Goal: Task Accomplishment & Management: Manage account settings

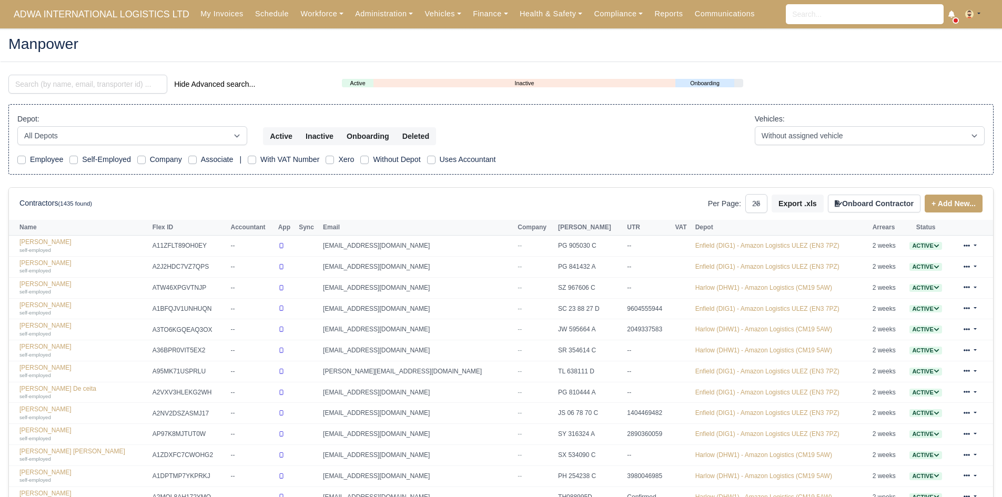
select select "25"
click at [467, 7] on link "Finance" at bounding box center [490, 14] width 47 height 21
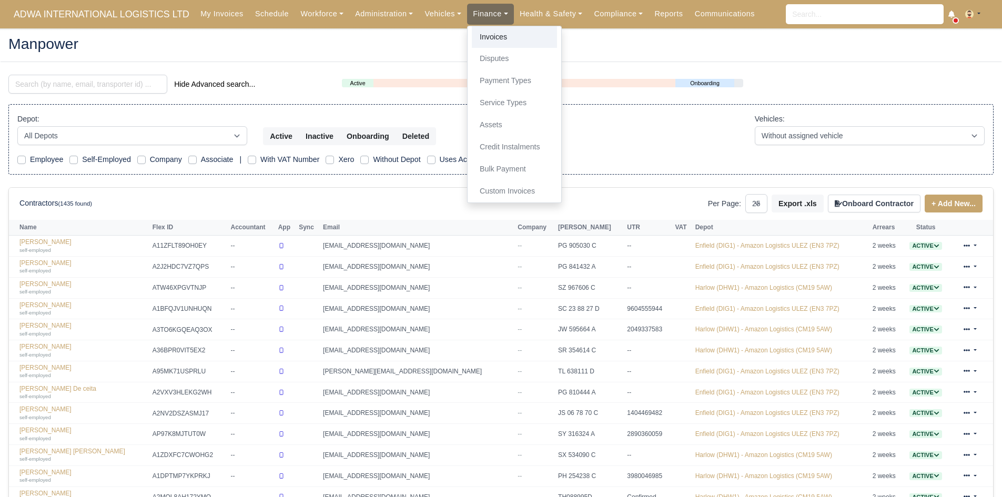
click at [472, 30] on link "Invoices" at bounding box center [514, 37] width 85 height 22
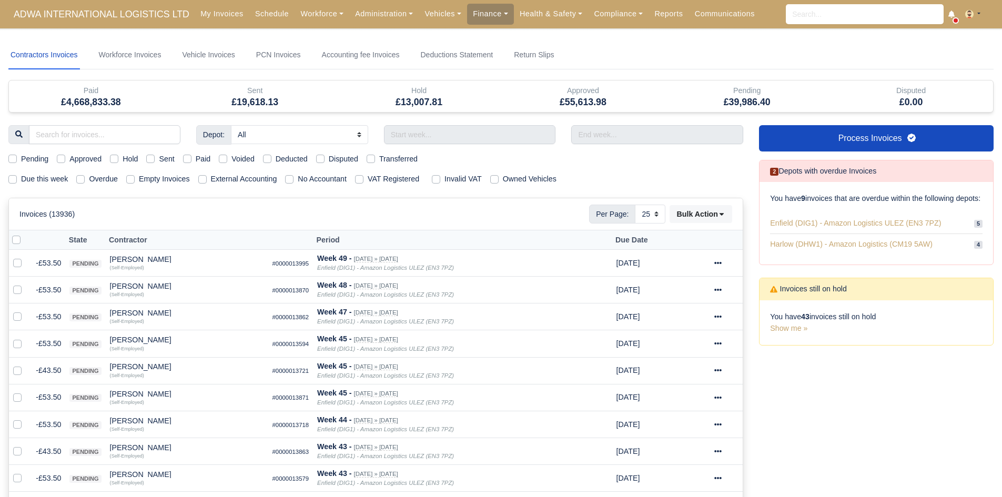
select select "25"
click at [121, 157] on div "Hold" at bounding box center [124, 159] width 28 height 12
click at [123, 157] on label "Hold" at bounding box center [130, 159] width 15 height 12
click at [118, 157] on input "Hold" at bounding box center [114, 157] width 8 height 8
checkbox input "true"
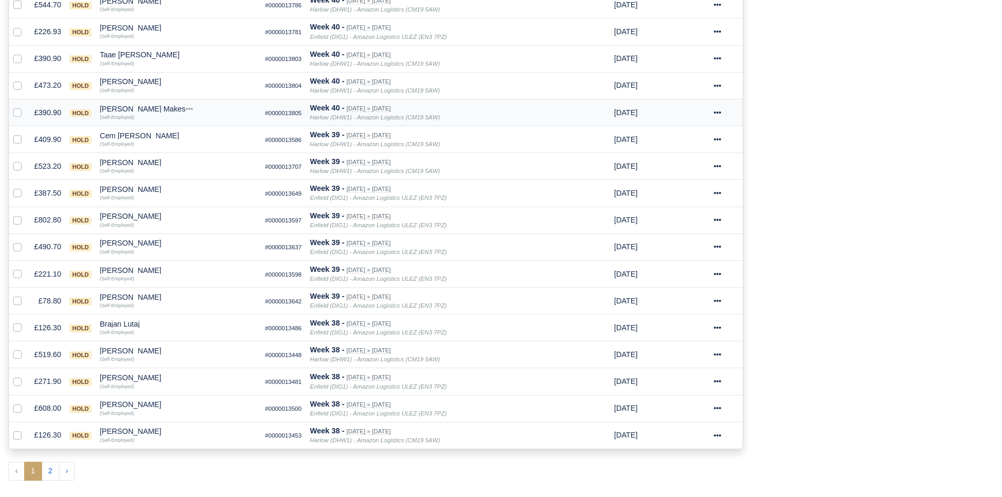
scroll to position [595, 0]
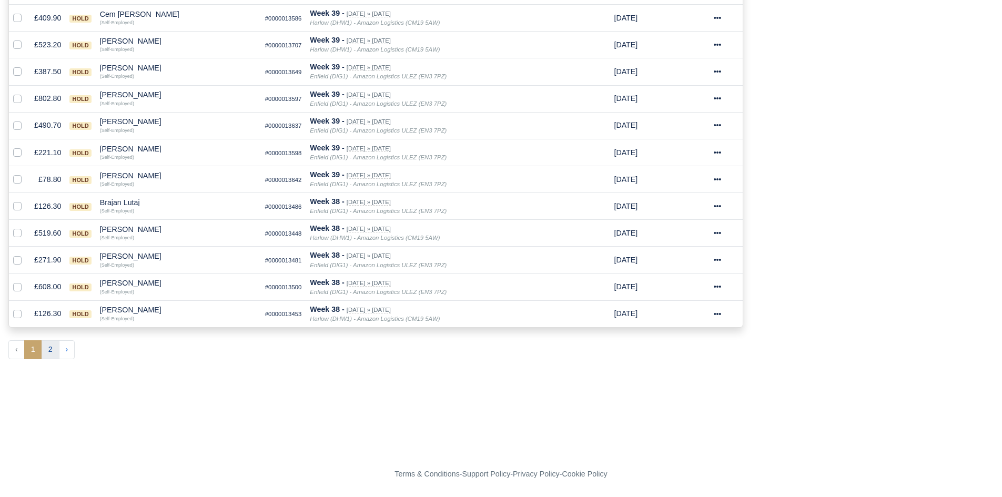
click at [46, 357] on button "2" at bounding box center [51, 349] width 18 height 19
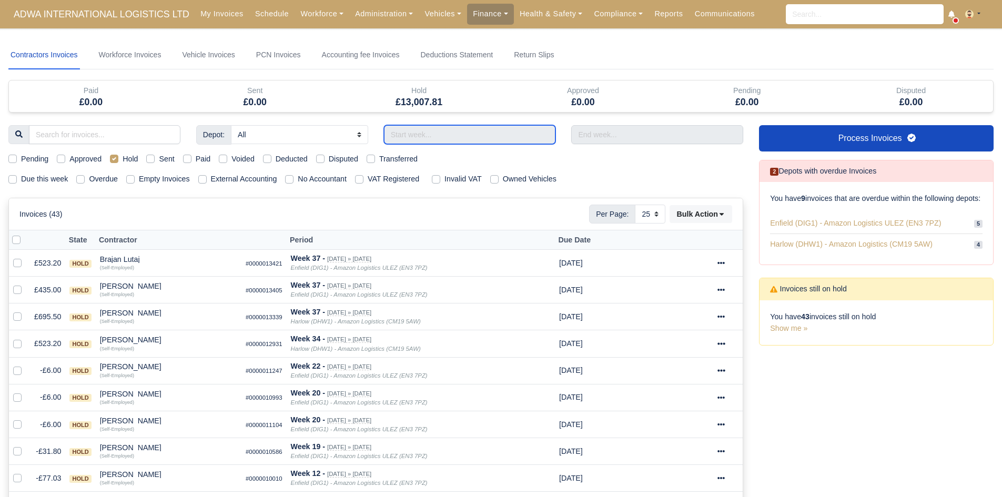
click at [482, 140] on input "text" at bounding box center [470, 134] width 172 height 19
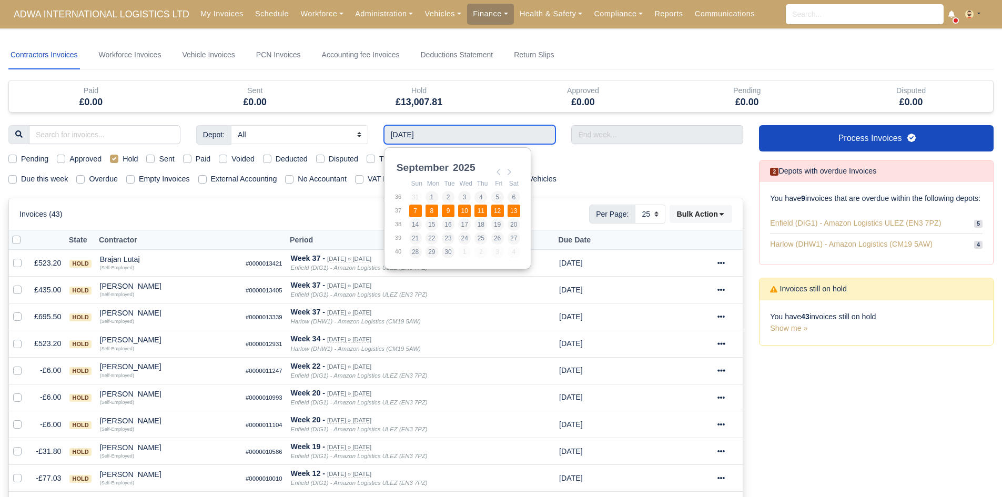
type input "[DATE] - [DATE]"
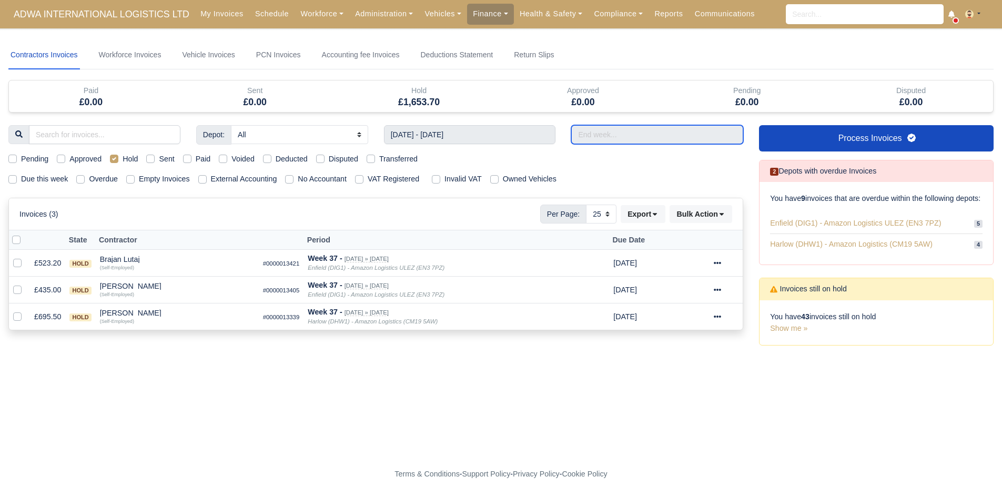
click at [624, 140] on input "text" at bounding box center [657, 134] width 172 height 19
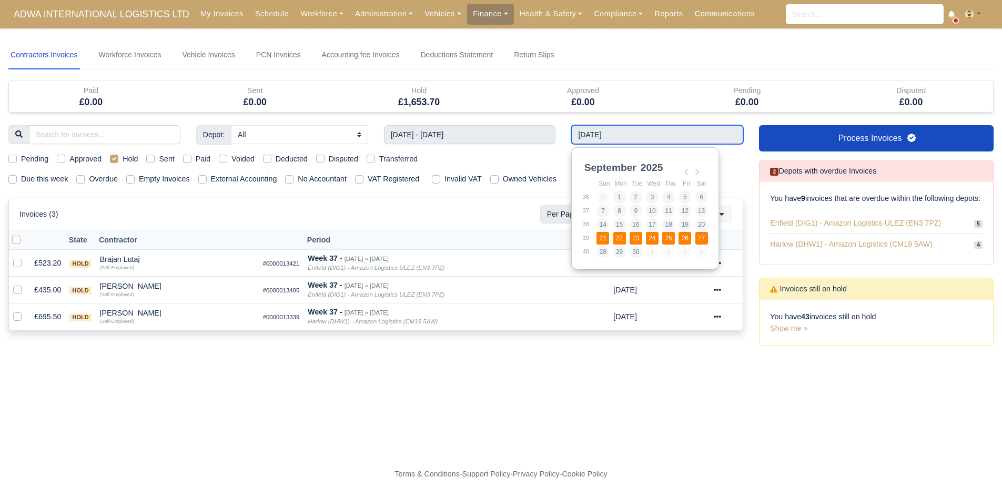
type input "[DATE] - [DATE]"
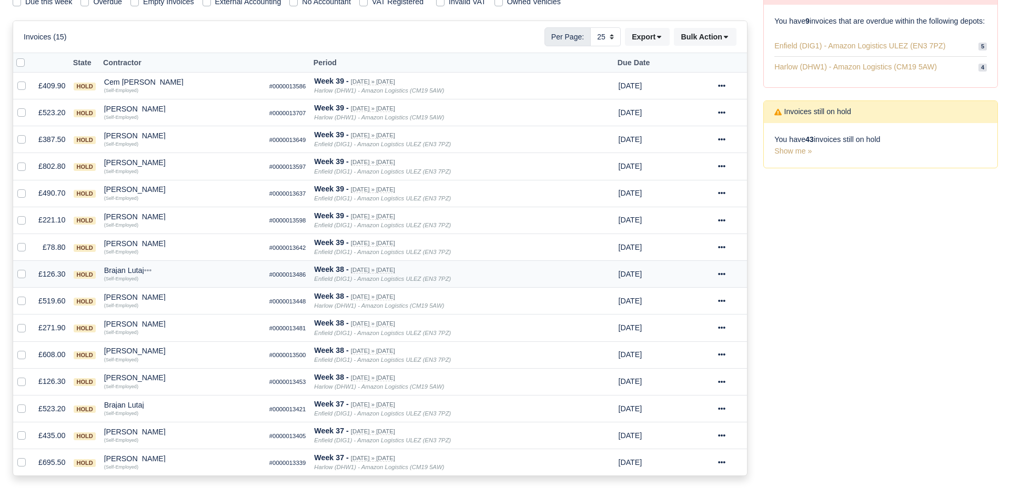
scroll to position [246, 0]
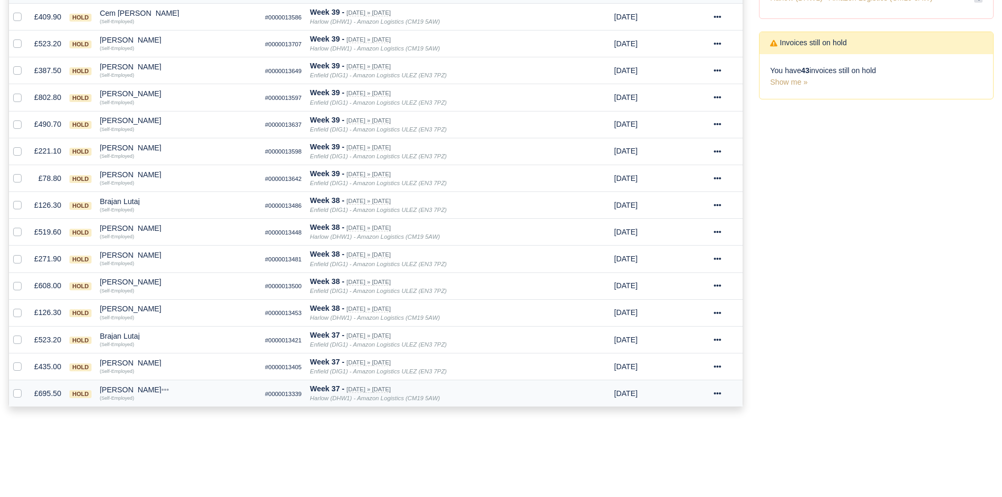
click at [111, 388] on div "[PERSON_NAME]" at bounding box center [178, 389] width 157 height 7
click at [187, 415] on button "Other Invoices" at bounding box center [239, 420] width 156 height 16
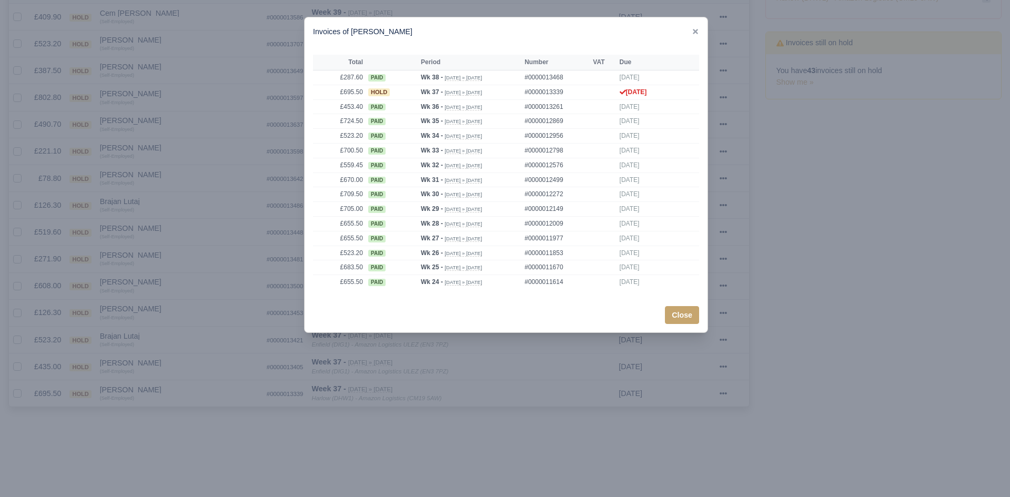
click at [279, 399] on div at bounding box center [505, 248] width 1010 height 497
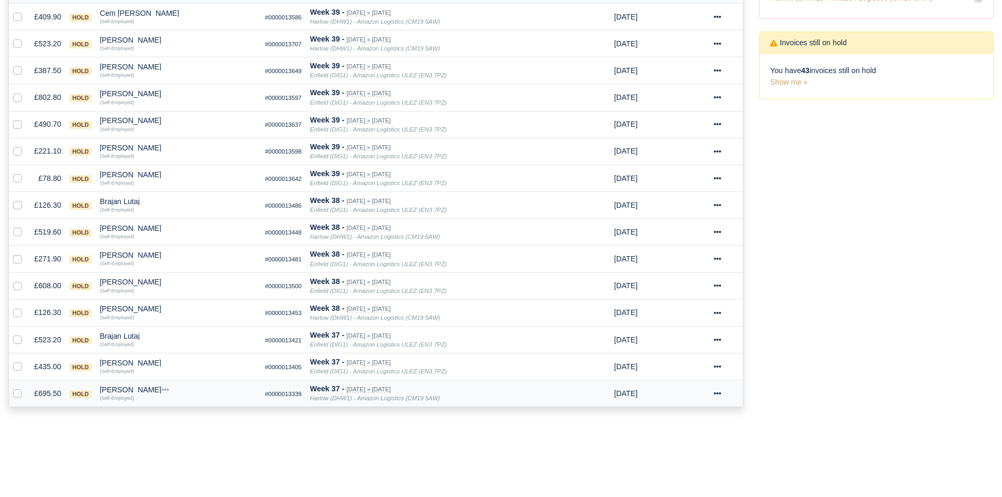
click at [118, 390] on div "[PERSON_NAME]" at bounding box center [178, 389] width 157 height 7
click at [200, 437] on button "Wallet" at bounding box center [239, 436] width 156 height 16
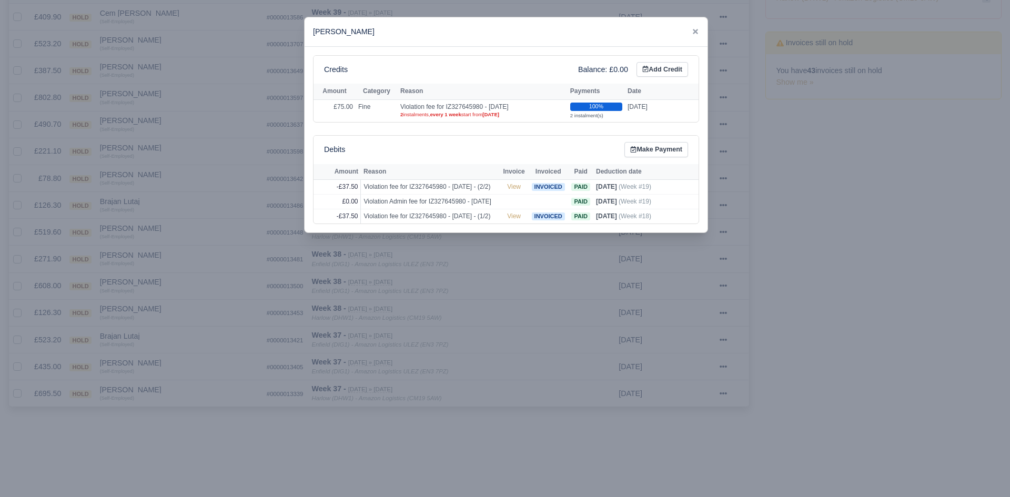
click at [204, 439] on div at bounding box center [505, 248] width 1010 height 497
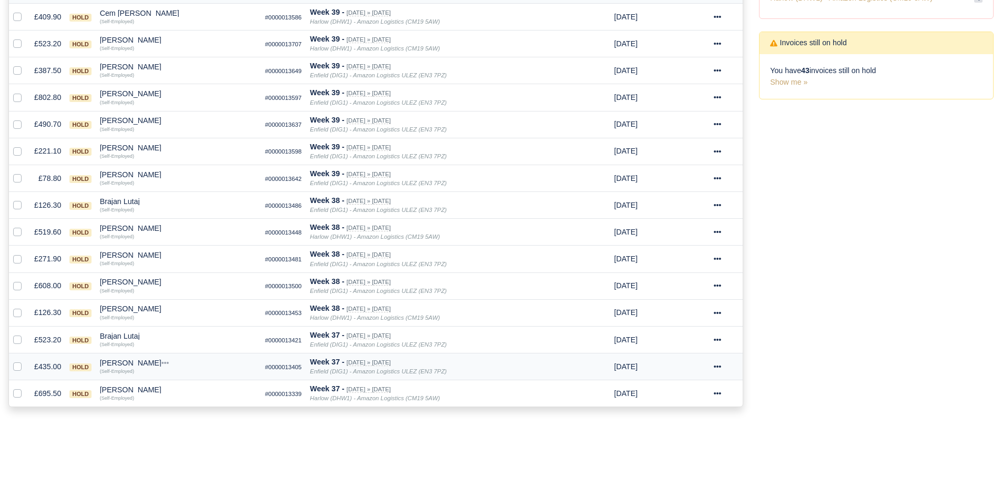
click at [129, 362] on div "[PERSON_NAME]" at bounding box center [178, 362] width 157 height 7
click at [180, 385] on button "Other Invoices" at bounding box center [239, 393] width 156 height 16
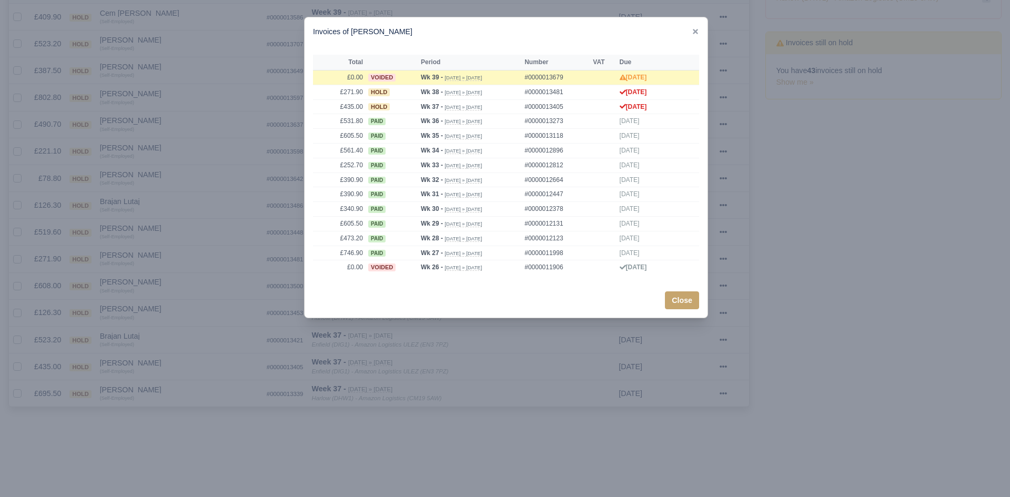
click at [180, 386] on div at bounding box center [505, 248] width 1010 height 497
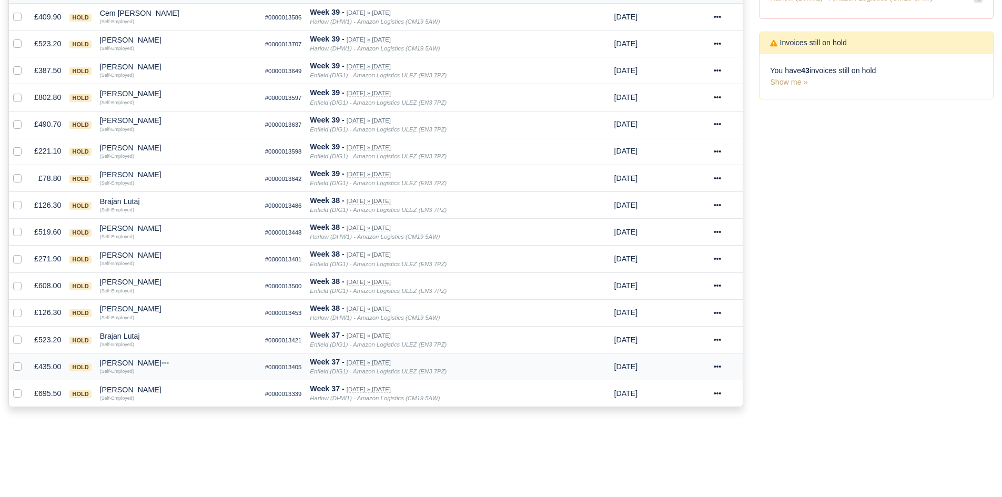
click at [135, 364] on div "[PERSON_NAME]" at bounding box center [178, 362] width 157 height 7
click at [182, 401] on button "Wallet" at bounding box center [239, 409] width 156 height 16
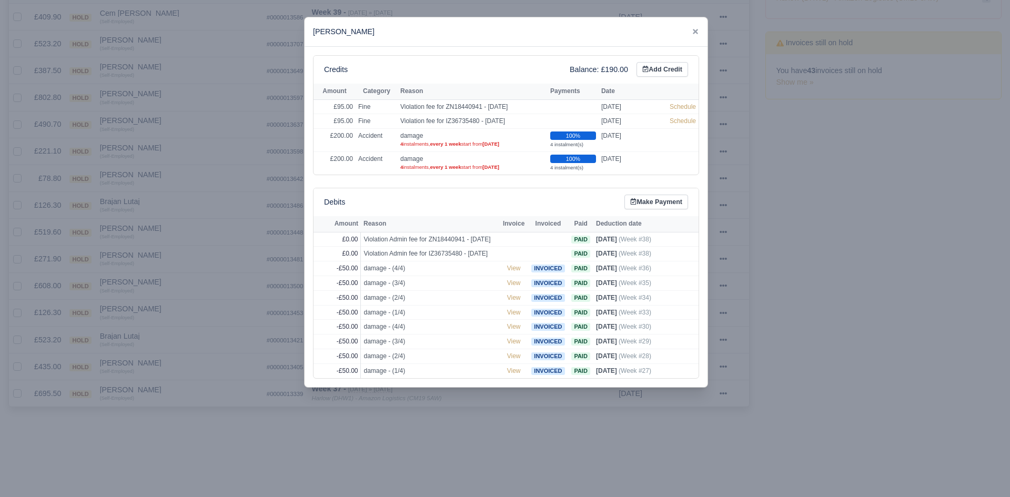
drag, startPoint x: 169, startPoint y: 354, endPoint x: 144, endPoint y: 363, distance: 27.5
click at [170, 354] on div at bounding box center [505, 248] width 1010 height 497
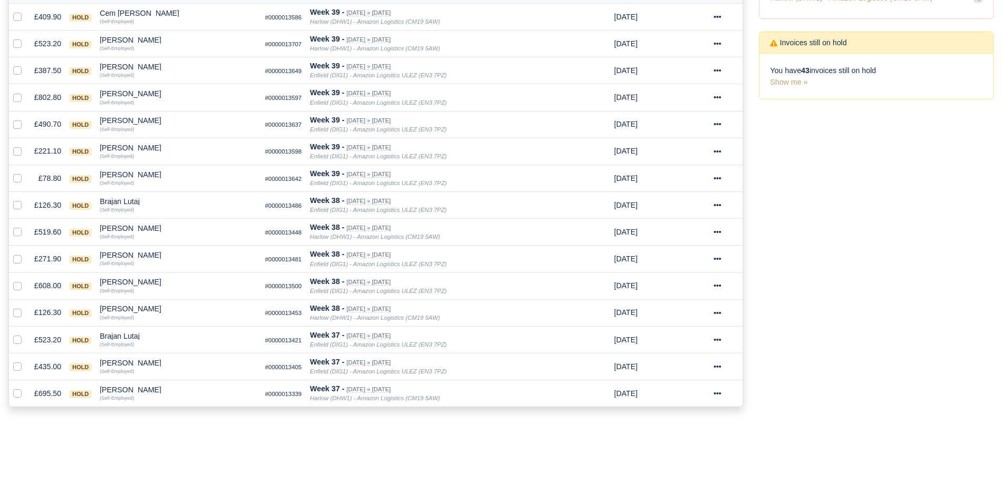
click at [131, 365] on div "[PERSON_NAME]" at bounding box center [178, 362] width 157 height 7
click at [179, 388] on button "Other Invoices" at bounding box center [239, 393] width 156 height 16
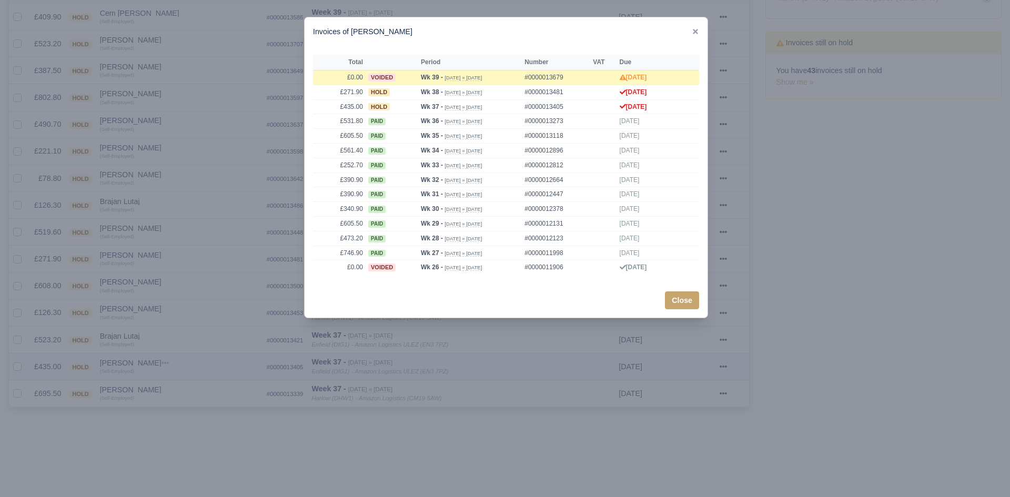
click at [179, 388] on div at bounding box center [505, 248] width 1010 height 497
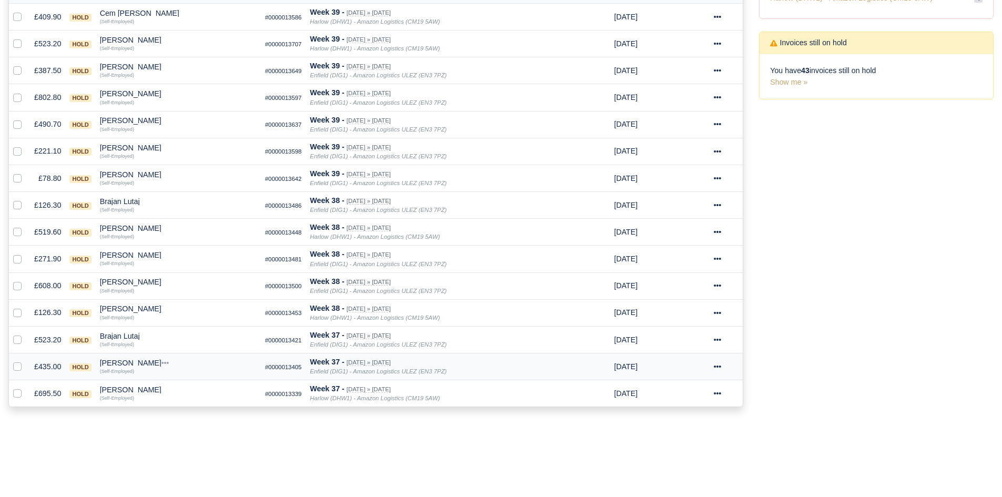
click at [138, 364] on div "[PERSON_NAME]" at bounding box center [178, 362] width 157 height 7
click at [188, 404] on button "Wallet" at bounding box center [239, 409] width 156 height 16
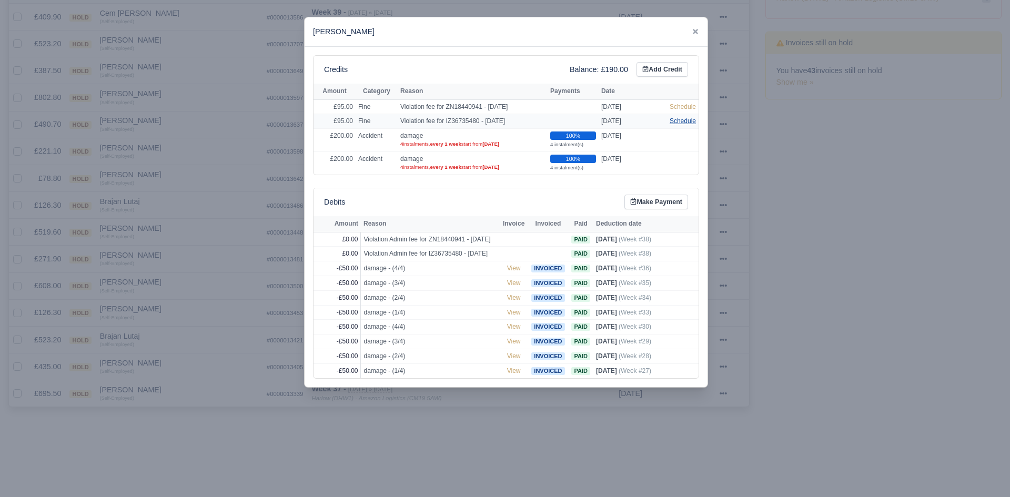
click at [679, 125] on link "Schedule" at bounding box center [682, 120] width 26 height 7
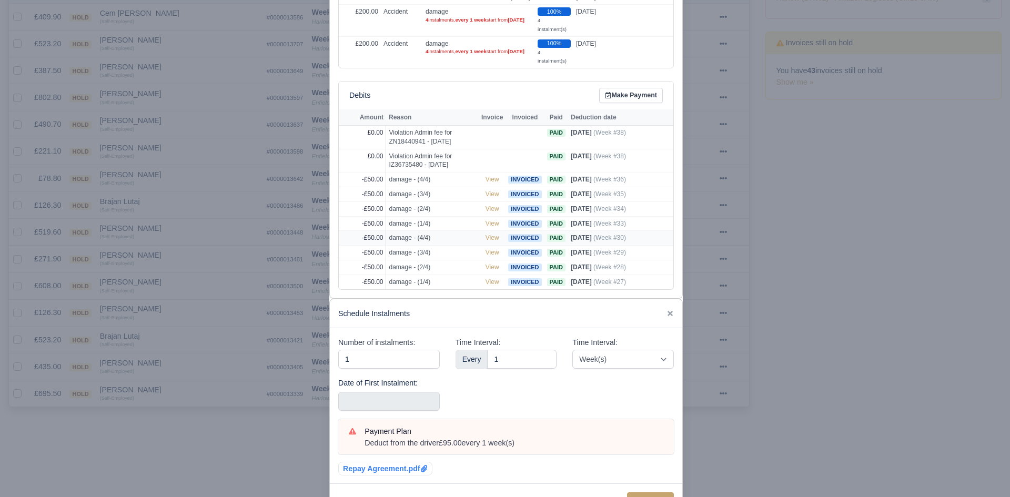
scroll to position [182, 0]
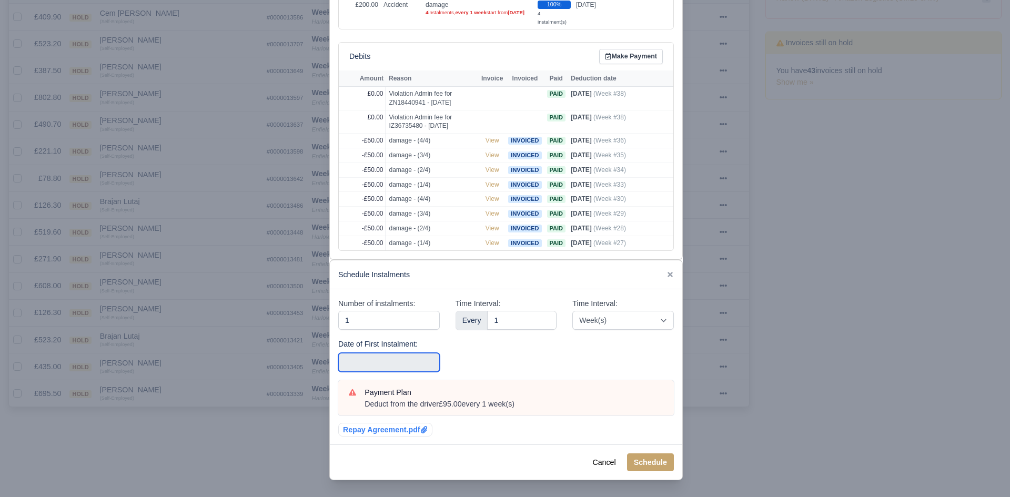
click at [374, 369] on input "text" at bounding box center [388, 362] width 101 height 19
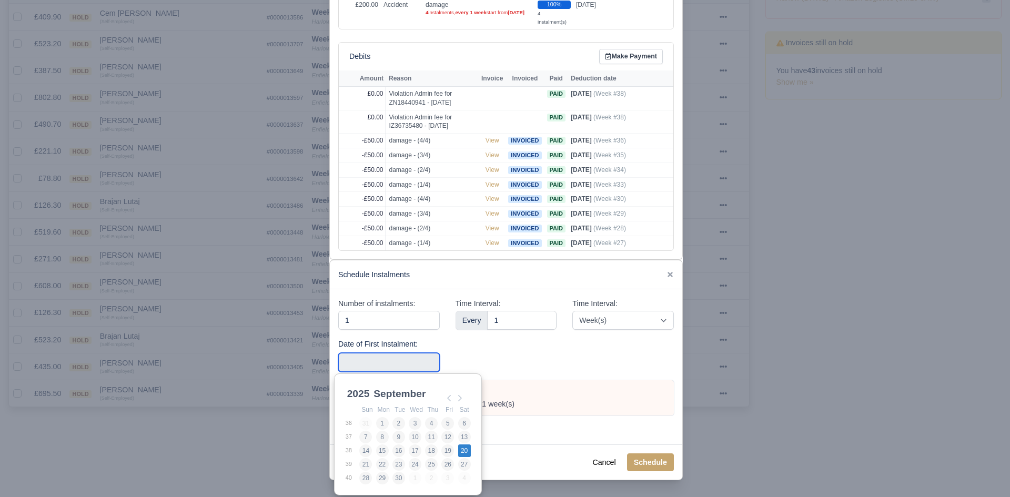
type input "[DATE]"
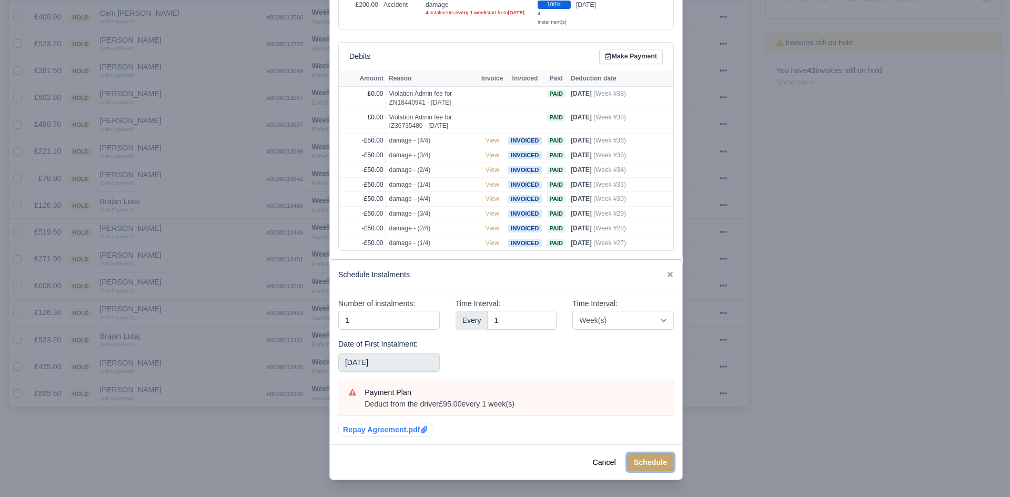
click at [667, 461] on button "Schedule" at bounding box center [650, 462] width 47 height 18
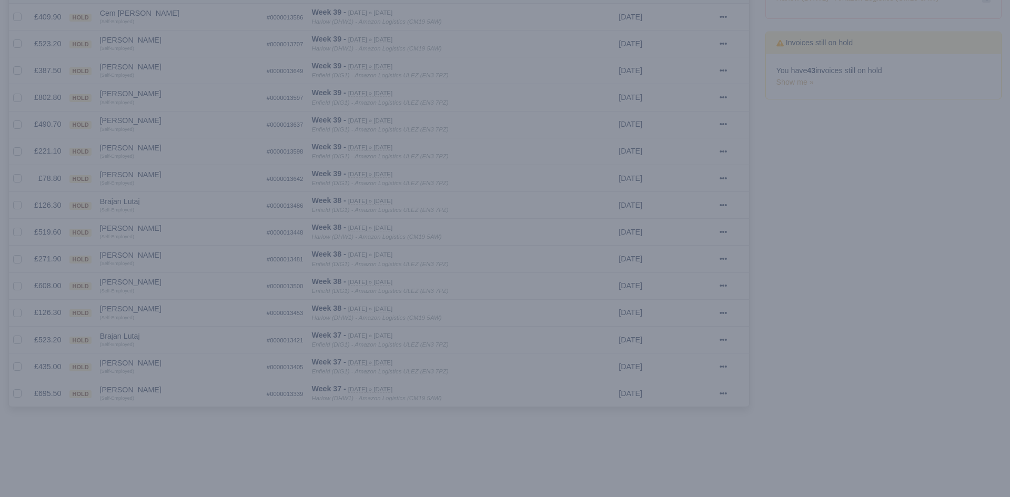
scroll to position [0, 0]
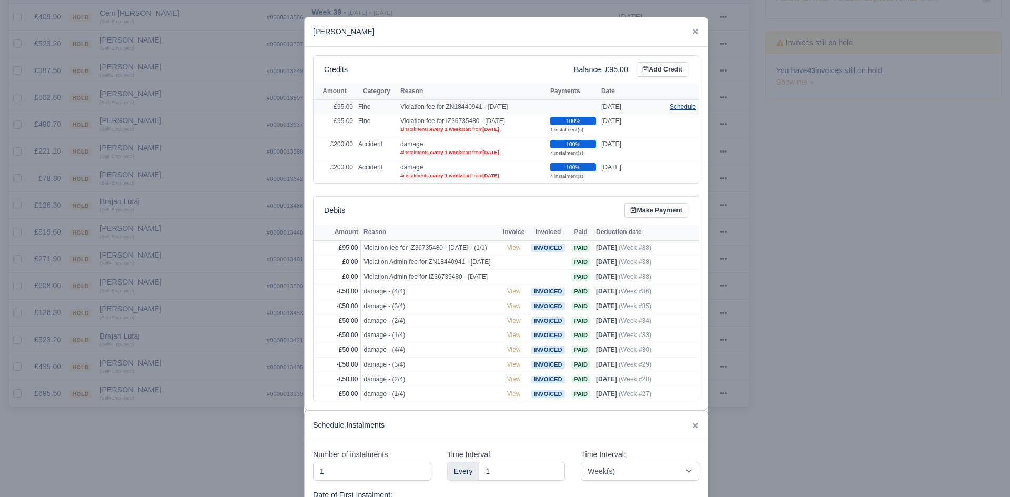
click at [683, 108] on link "Schedule" at bounding box center [682, 106] width 26 height 7
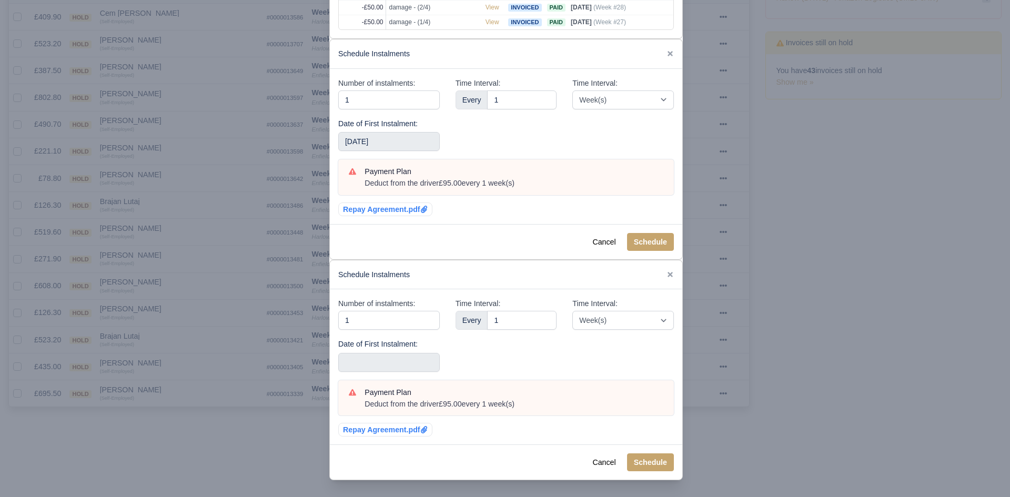
scroll to position [442, 0]
click at [399, 353] on input "text" at bounding box center [388, 362] width 101 height 19
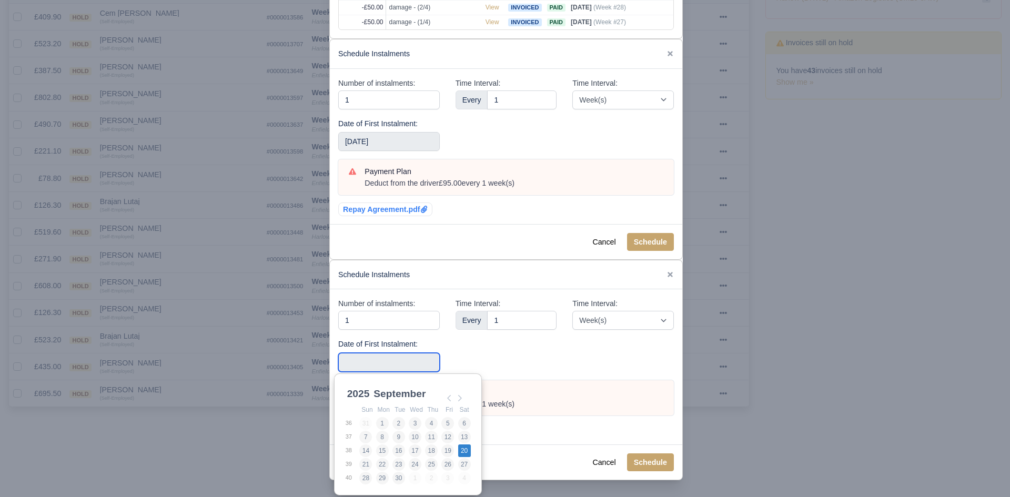
type input "[DATE]"
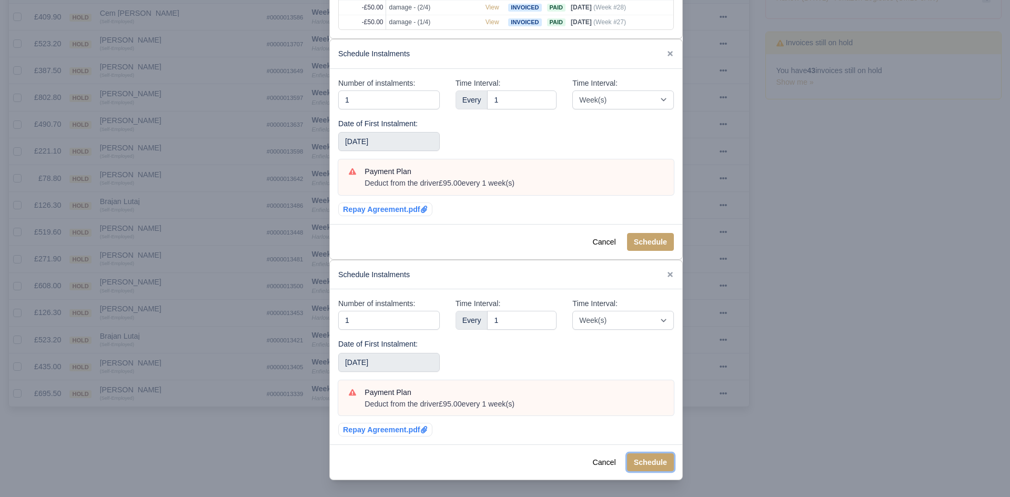
click at [660, 455] on button "Schedule" at bounding box center [650, 462] width 47 height 18
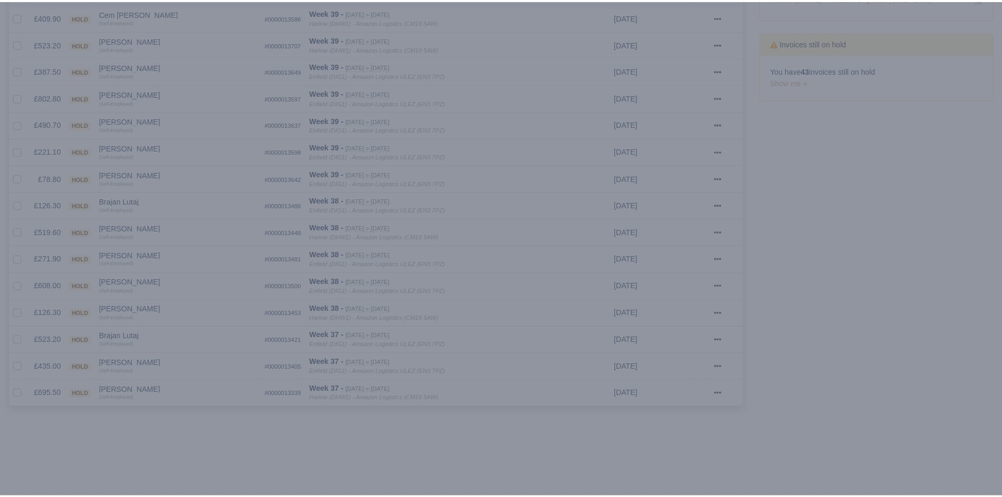
scroll to position [0, 0]
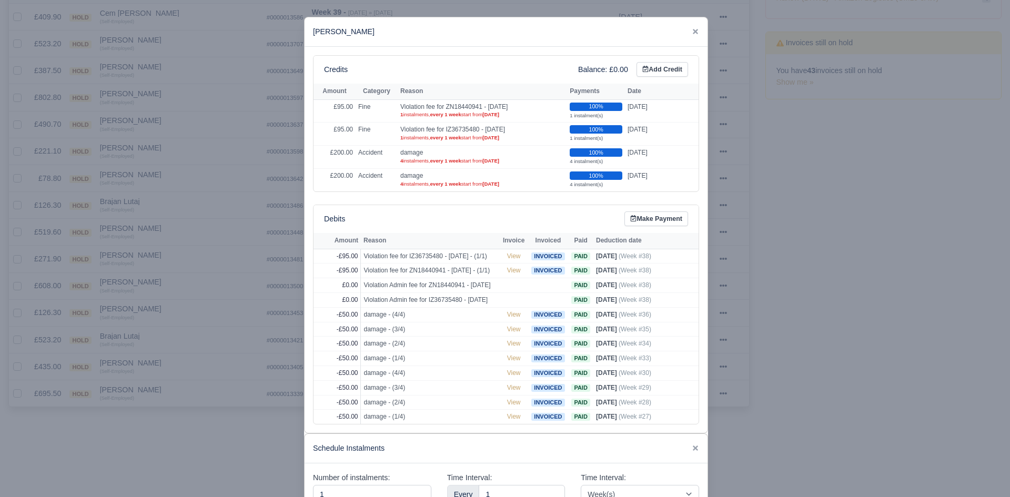
click at [261, 419] on div at bounding box center [505, 248] width 1010 height 497
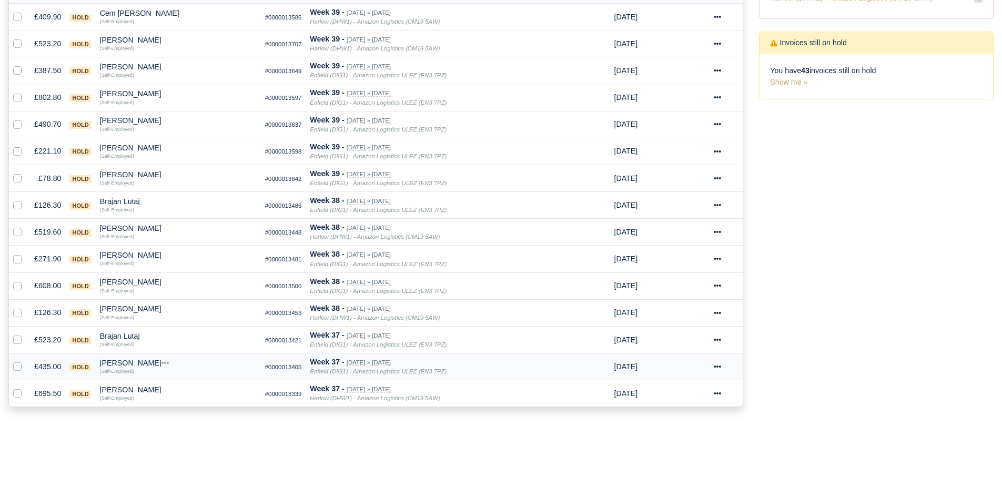
click at [116, 361] on div "[PERSON_NAME]" at bounding box center [178, 362] width 157 height 7
click at [185, 389] on button "Other Invoices" at bounding box center [239, 393] width 156 height 16
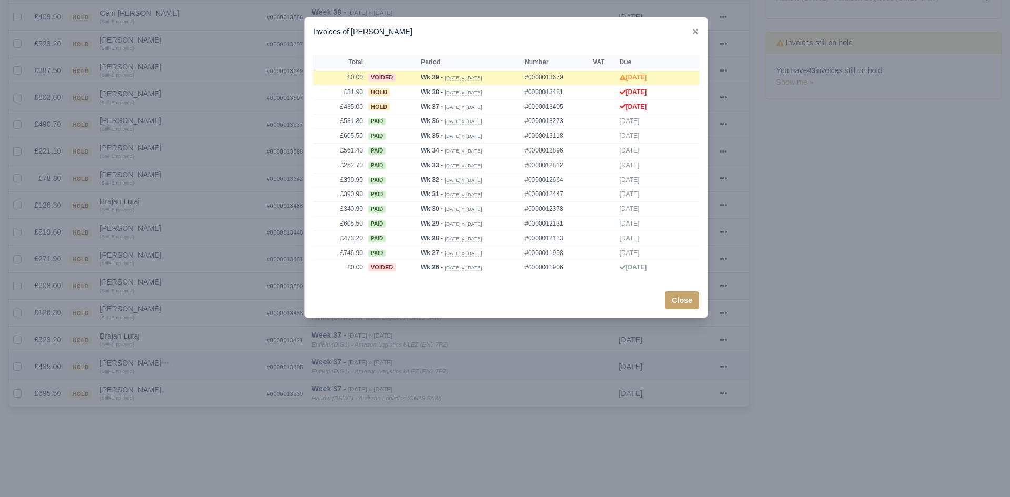
click at [185, 389] on div at bounding box center [505, 248] width 1010 height 497
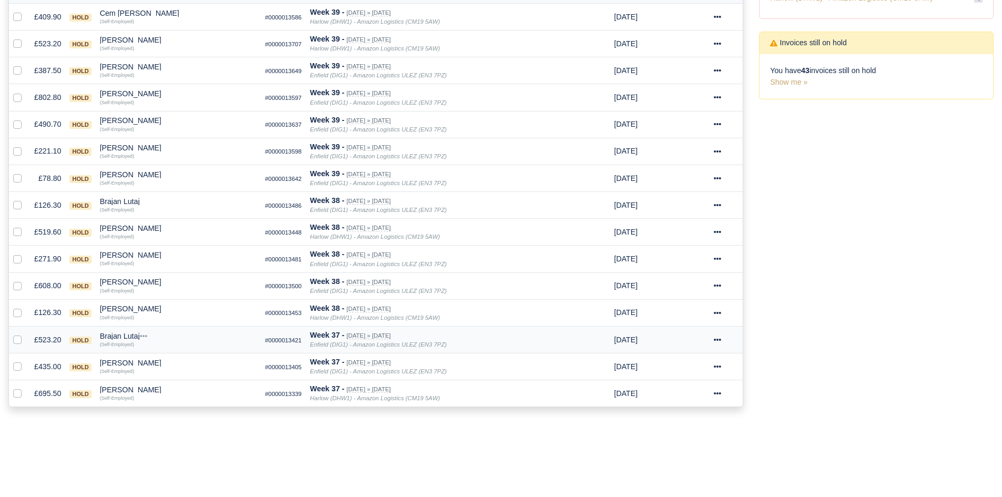
click at [122, 336] on div "Brajan Lutaj" at bounding box center [178, 335] width 157 height 7
click at [178, 357] on h6 "Quick Actions" at bounding box center [239, 350] width 156 height 16
click at [128, 340] on div "Brajan Lutaj" at bounding box center [178, 335] width 157 height 7
click at [180, 360] on button "Other Invoices" at bounding box center [239, 366] width 156 height 16
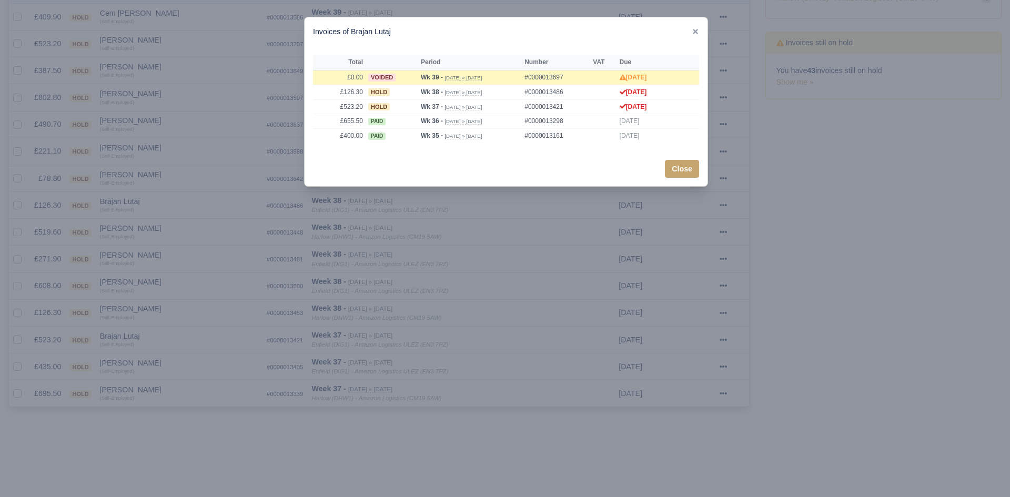
click at [151, 360] on div at bounding box center [505, 248] width 1010 height 497
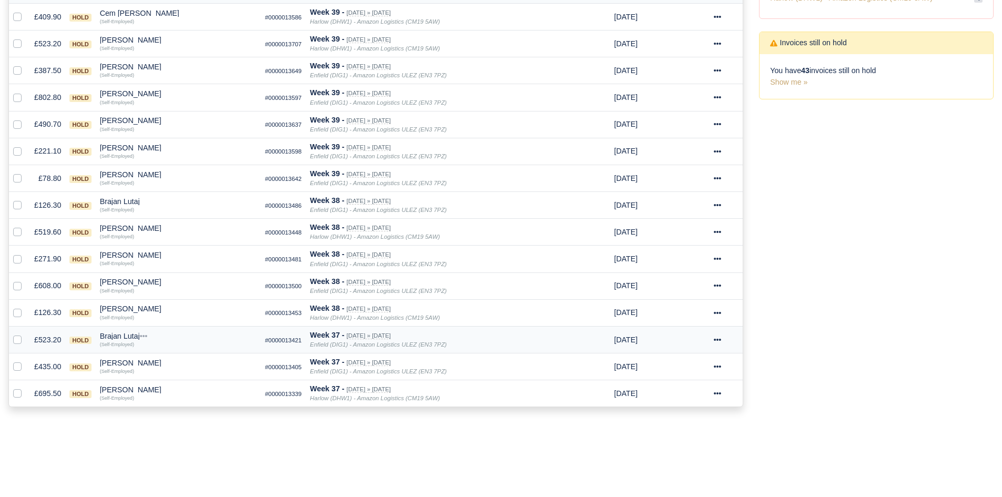
click at [124, 339] on div "Brajan Lutaj" at bounding box center [178, 335] width 157 height 7
click at [188, 386] on button "Wallet" at bounding box center [239, 382] width 156 height 16
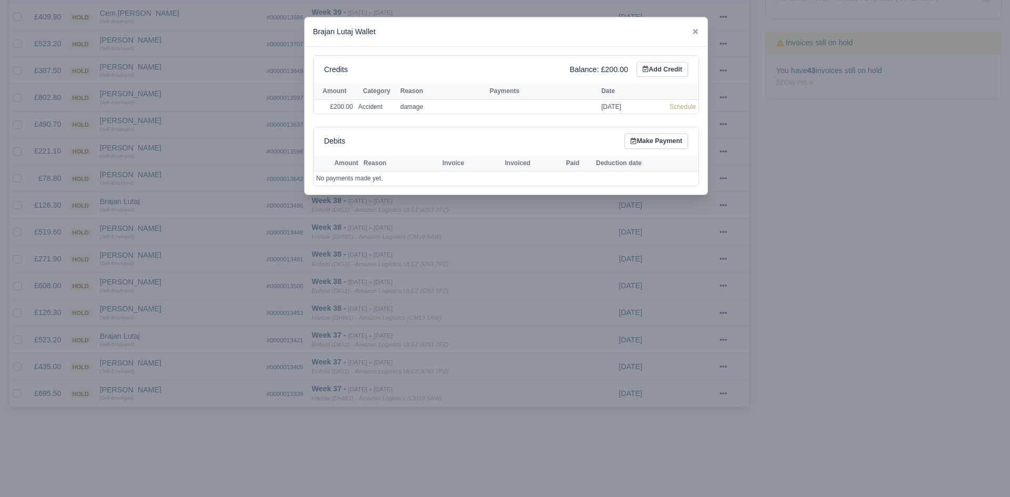
click at [126, 338] on div at bounding box center [505, 248] width 1010 height 497
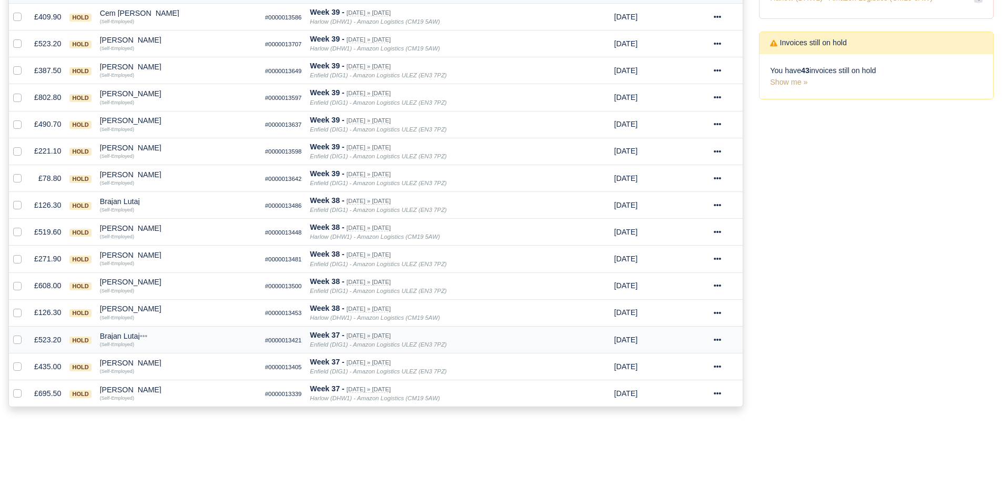
click at [126, 338] on div "Brajan Lutaj" at bounding box center [178, 335] width 157 height 7
click at [125, 348] on td "Brajan Lutaj Quick Actions Other Invoices Wallet (Self-Employed)" at bounding box center [178, 339] width 165 height 27
click at [139, 310] on div "[PERSON_NAME]" at bounding box center [178, 308] width 157 height 7
click at [184, 337] on button "Other Invoices" at bounding box center [239, 339] width 156 height 16
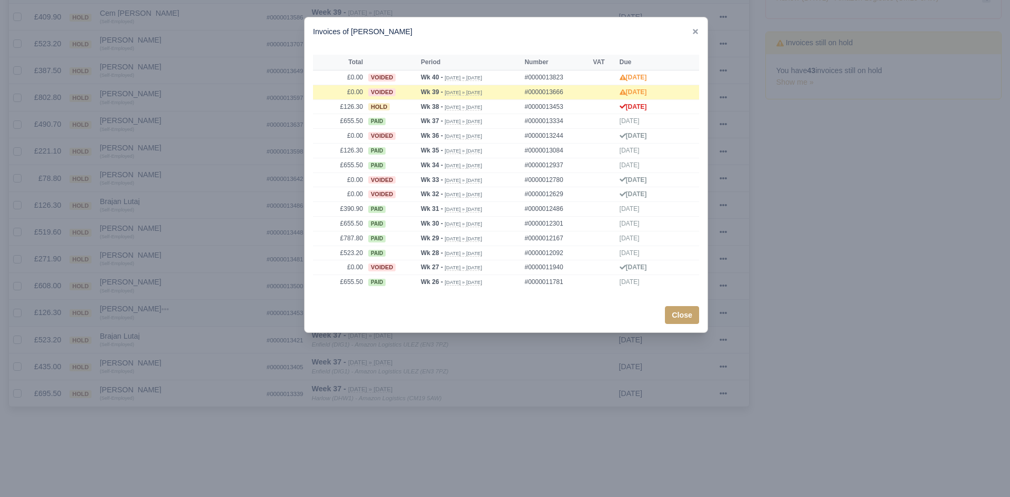
click at [184, 337] on div at bounding box center [505, 248] width 1010 height 497
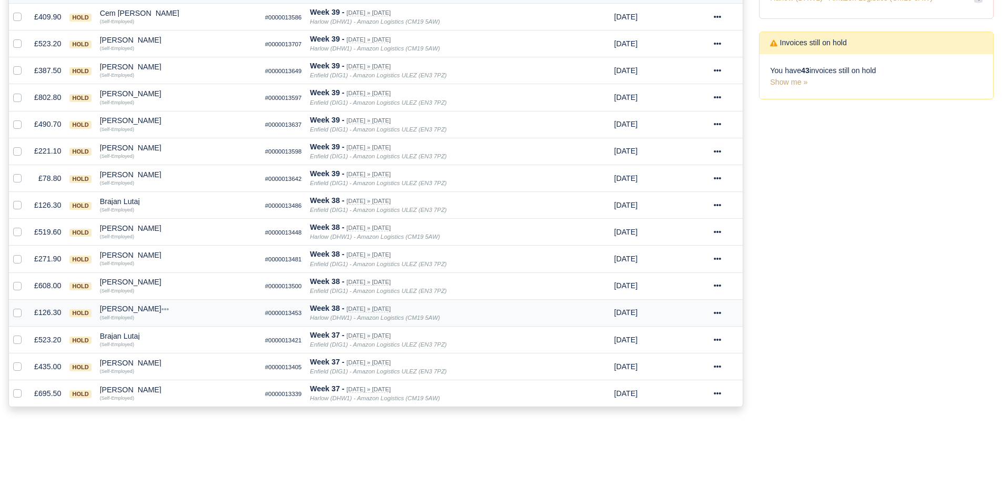
click at [137, 311] on div "[PERSON_NAME]" at bounding box center [178, 308] width 157 height 7
click at [203, 357] on button "Wallet" at bounding box center [239, 355] width 156 height 16
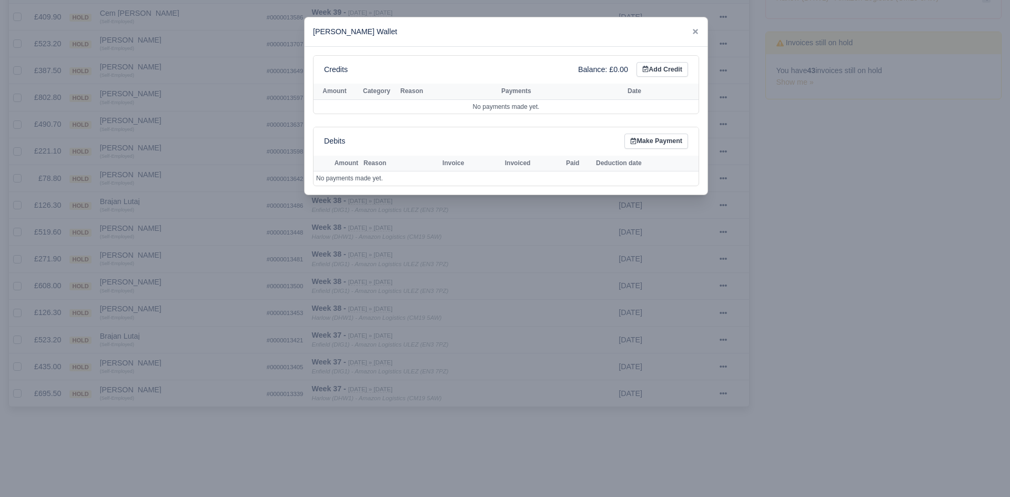
click at [202, 357] on div at bounding box center [505, 248] width 1010 height 497
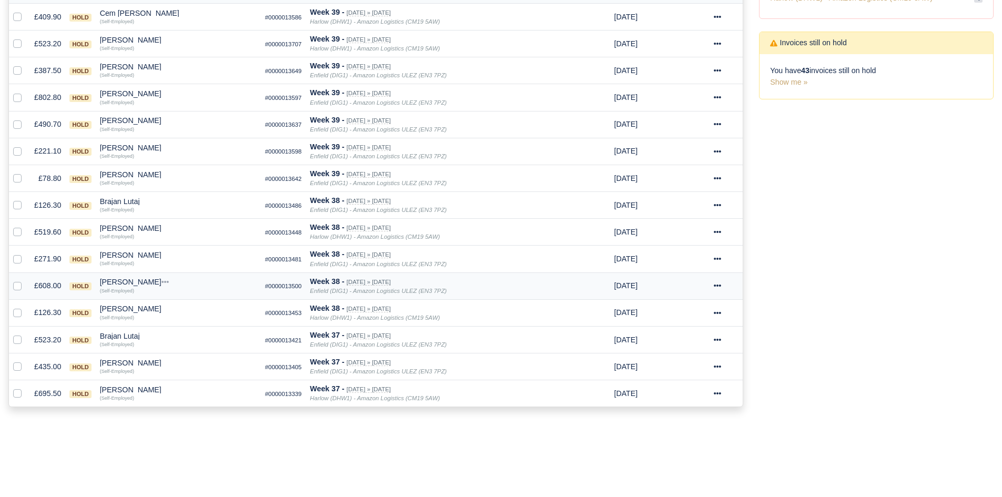
click at [126, 280] on div "[PERSON_NAME]" at bounding box center [178, 281] width 157 height 7
click at [190, 313] on button "Other Invoices" at bounding box center [239, 312] width 156 height 16
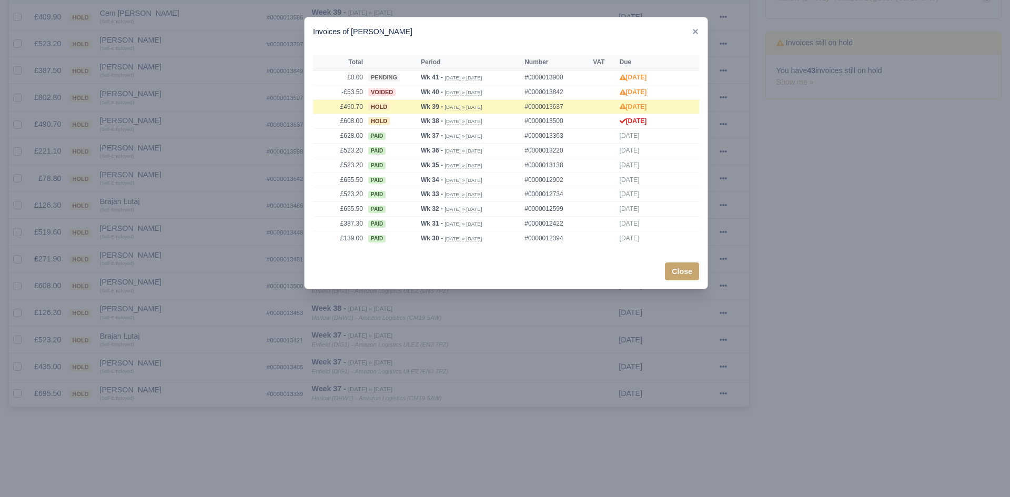
click at [191, 313] on div at bounding box center [505, 248] width 1010 height 497
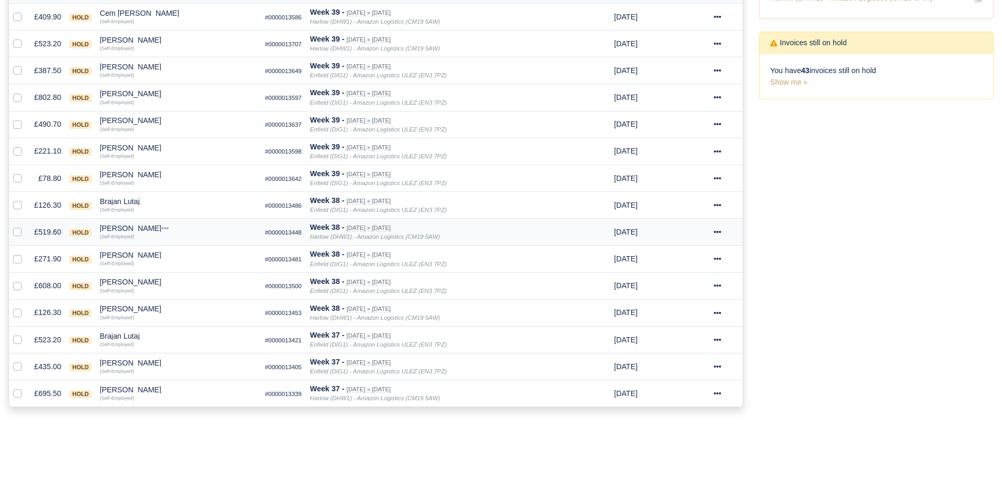
click at [120, 226] on div "[PERSON_NAME]" at bounding box center [178, 228] width 157 height 7
click at [197, 258] on button "Other Invoices" at bounding box center [239, 258] width 156 height 16
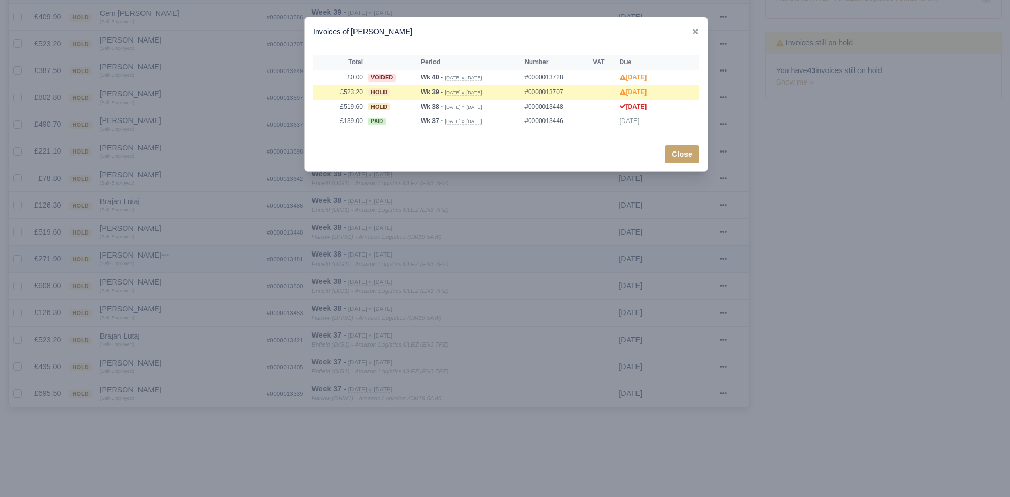
click at [197, 258] on div at bounding box center [505, 248] width 1010 height 497
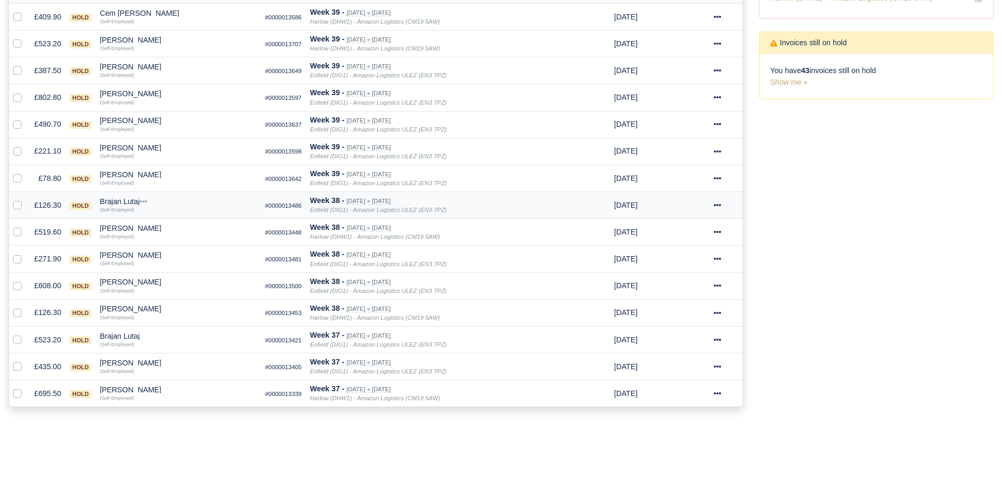
click at [123, 199] on div "Brajan Lutaj" at bounding box center [178, 201] width 157 height 7
click at [192, 225] on button "Other Invoices" at bounding box center [239, 232] width 156 height 16
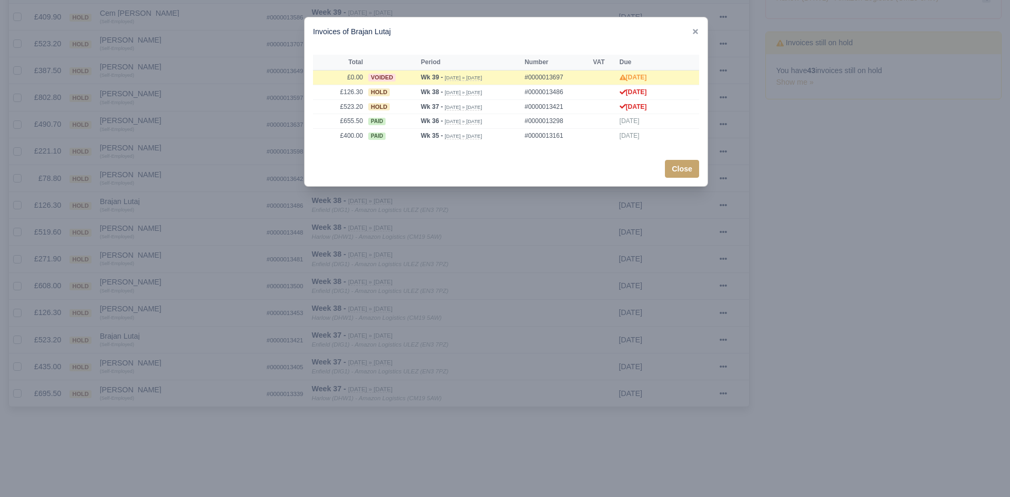
click at [194, 225] on div at bounding box center [505, 248] width 1010 height 497
